Goal: Find specific page/section: Locate item on page

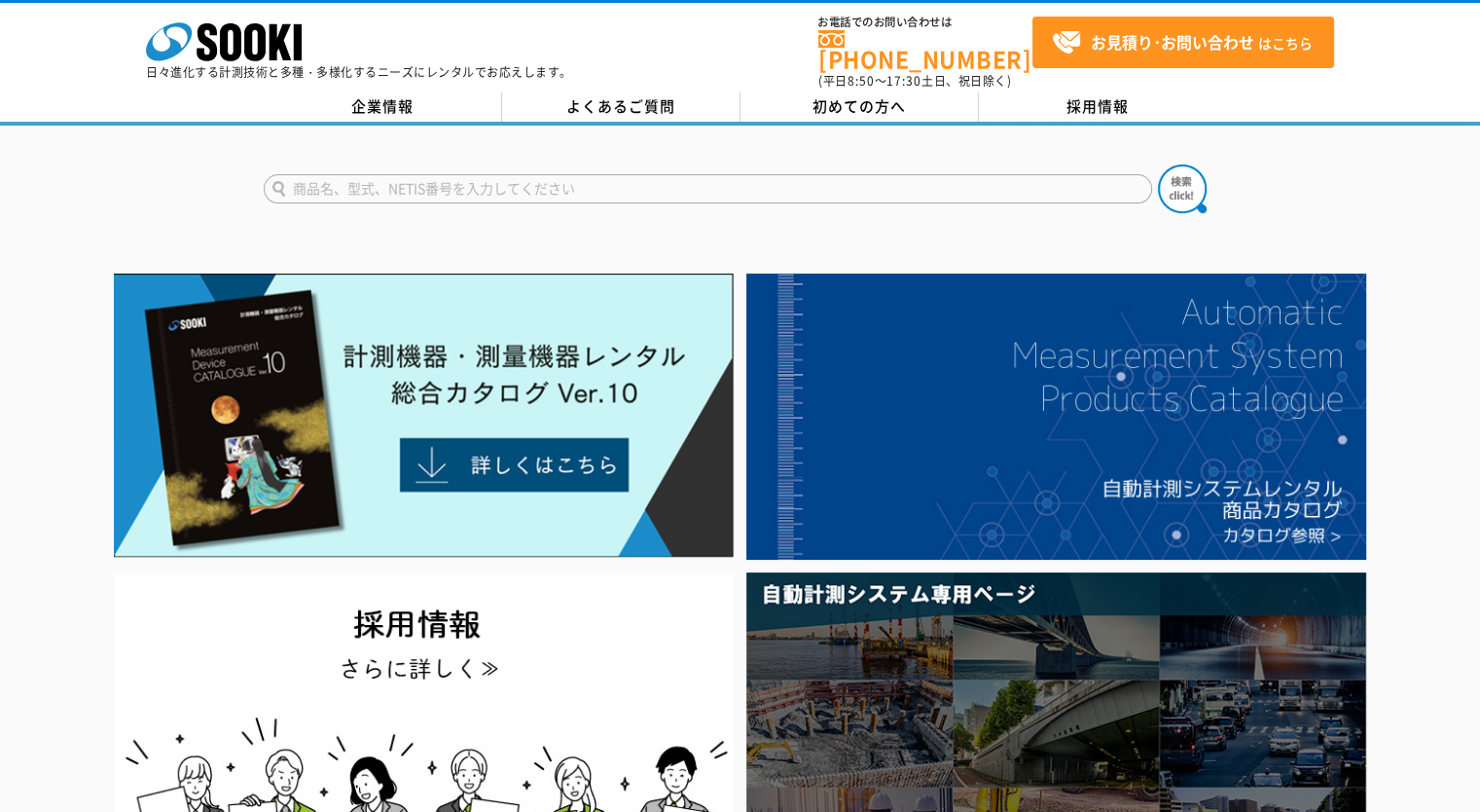
click at [436, 174] on input "text" at bounding box center [708, 188] width 889 height 29
type input "3151"
click at [1158, 164] on button at bounding box center [1182, 188] width 49 height 49
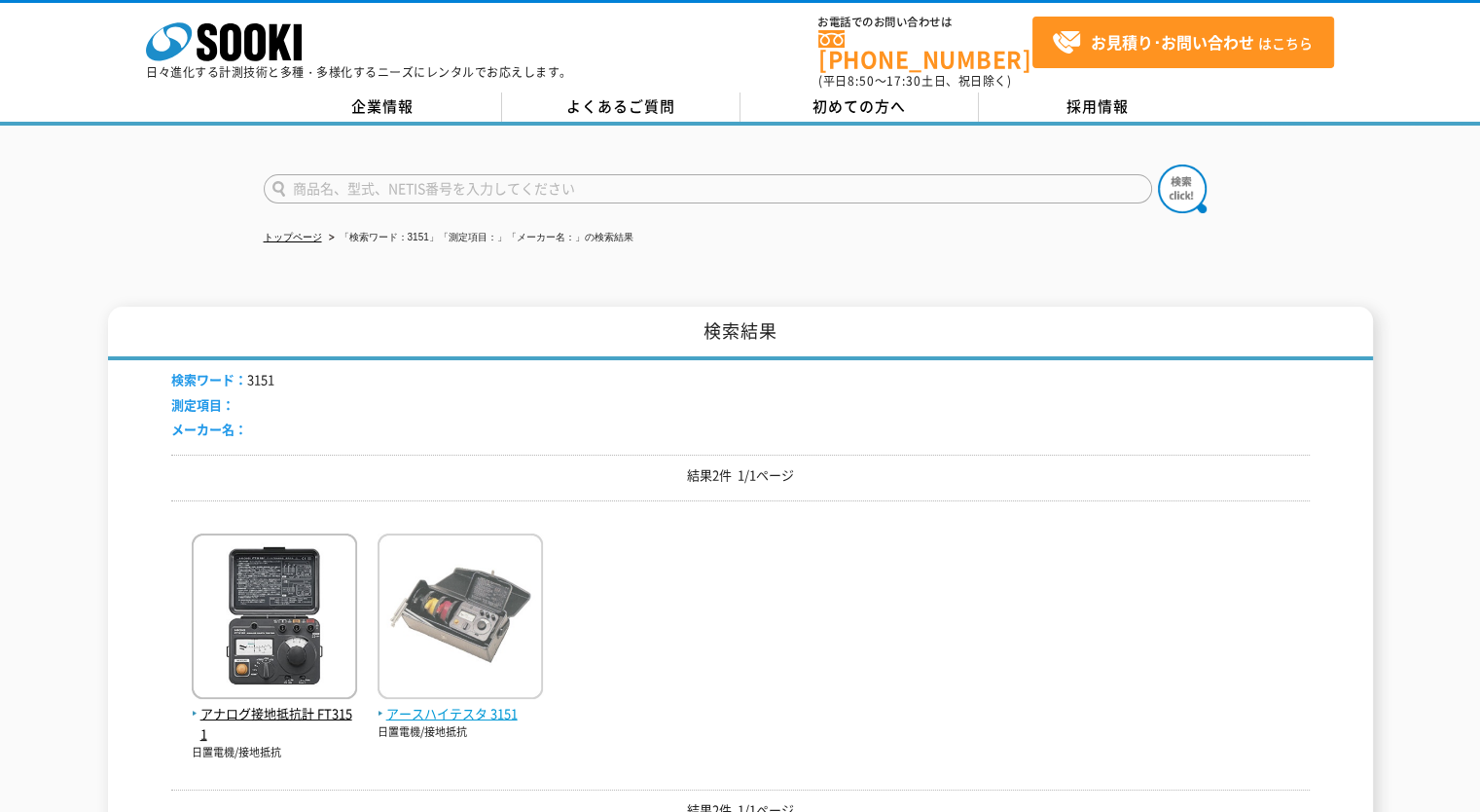
click at [475, 594] on img at bounding box center [460, 618] width 165 height 170
